Goal: Navigation & Orientation: Find specific page/section

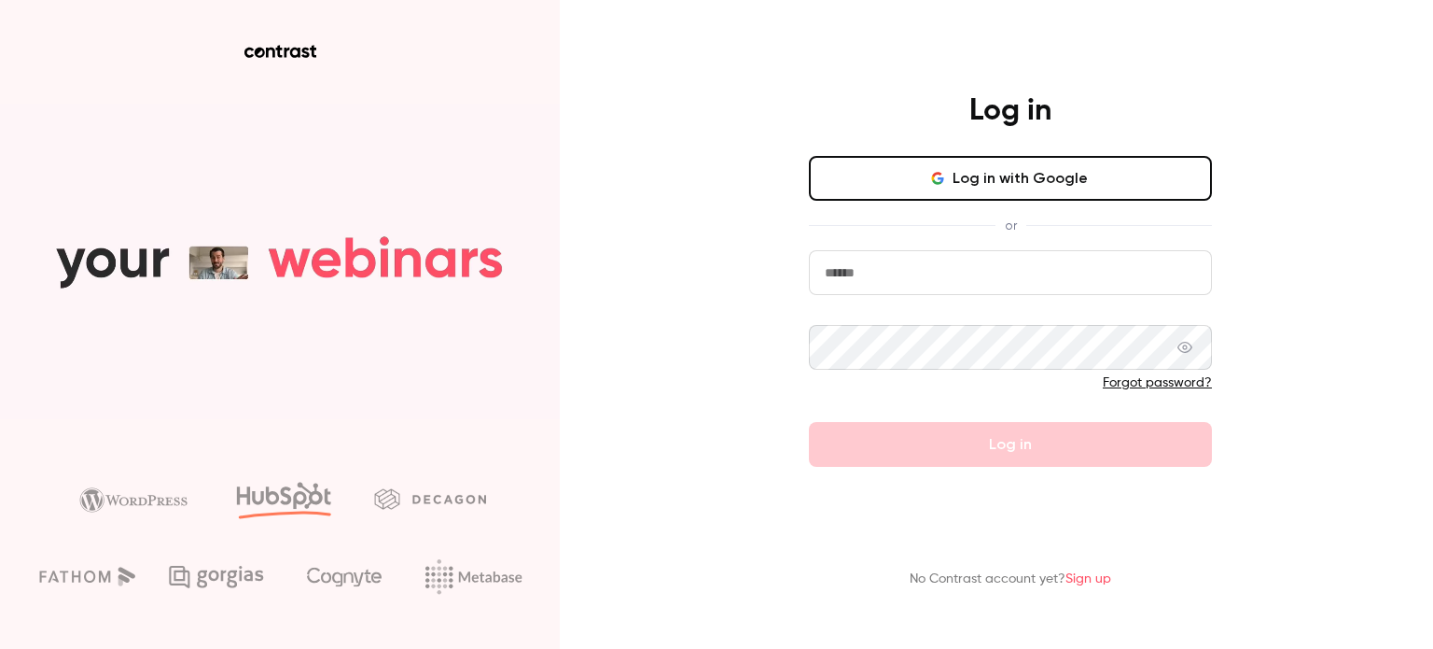
click at [963, 183] on button "Log in with Google" at bounding box center [1010, 178] width 403 height 45
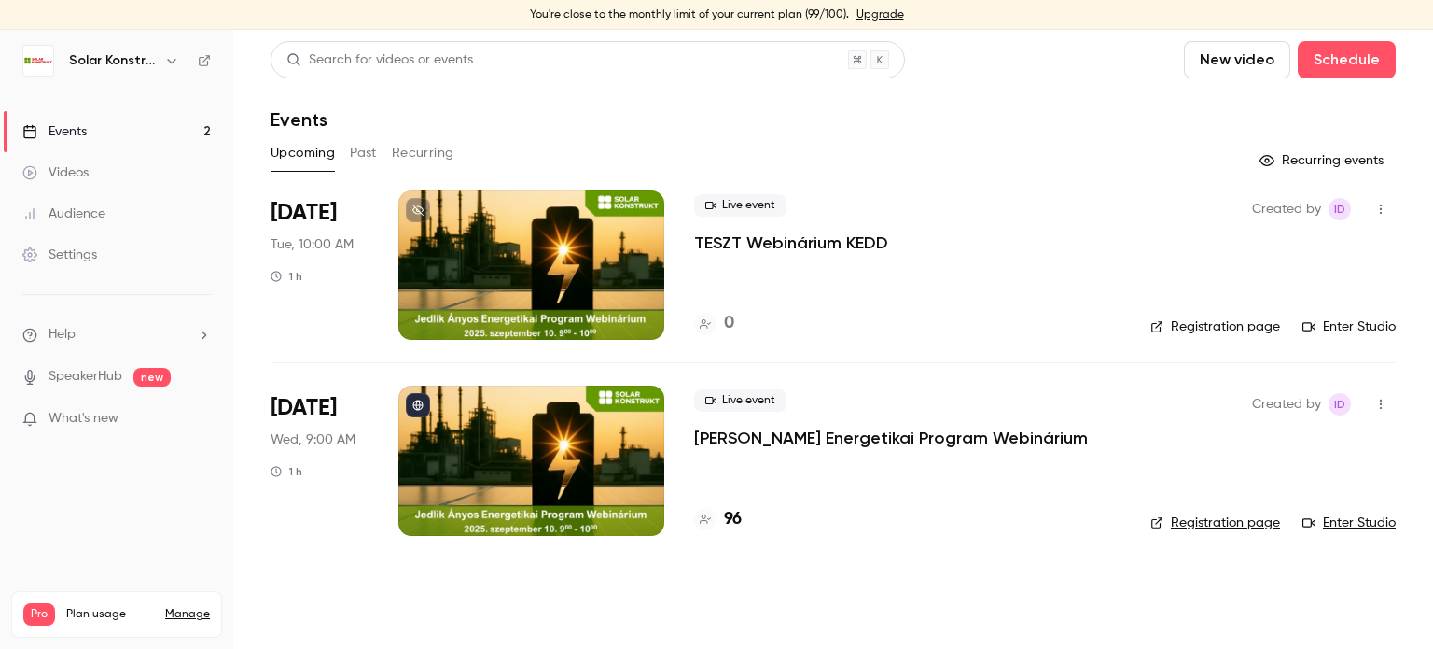
click at [567, 429] on div at bounding box center [531, 459] width 266 height 149
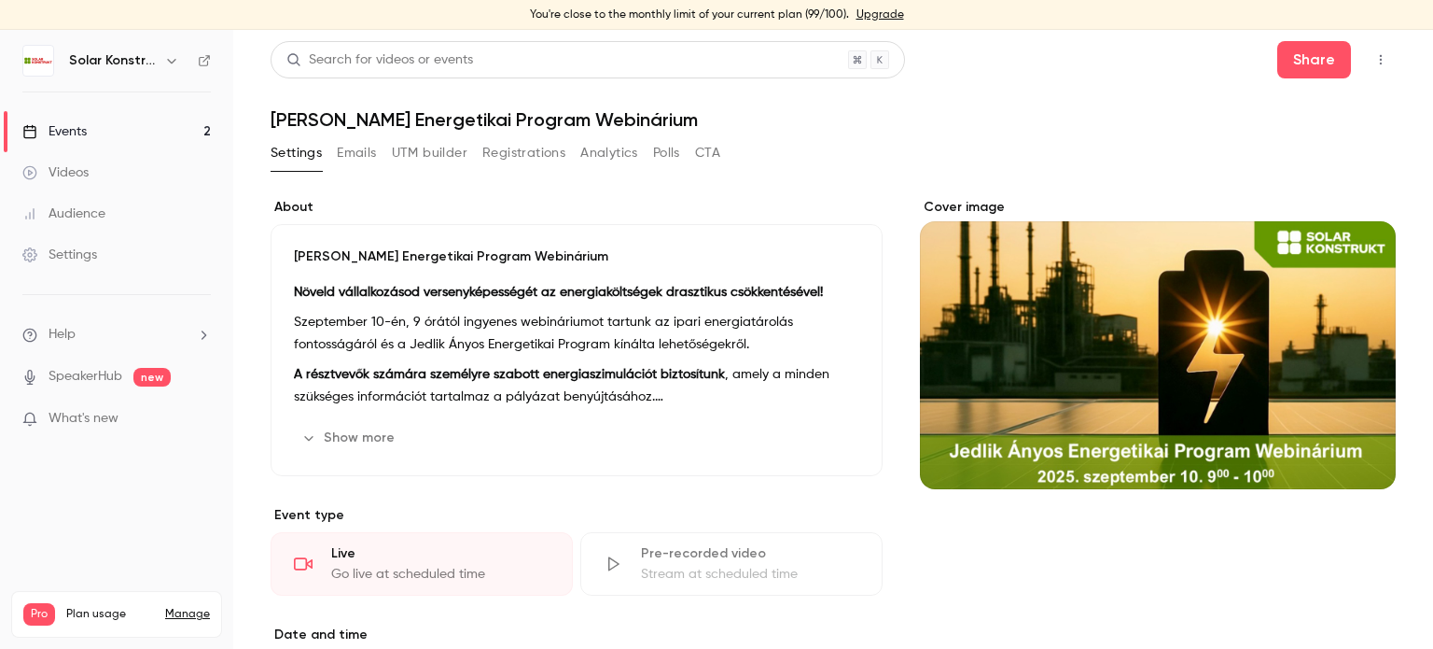
click at [78, 132] on div "Events" at bounding box center [54, 131] width 64 height 19
